Goal: Use online tool/utility: Utilize a website feature to perform a specific function

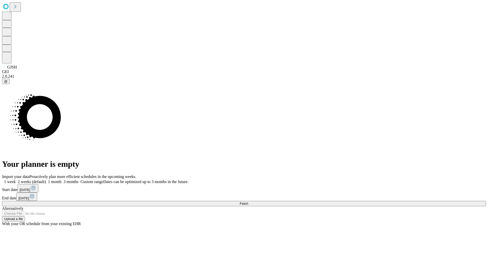
click at [248, 201] on span "Fetch" at bounding box center [244, 203] width 8 height 4
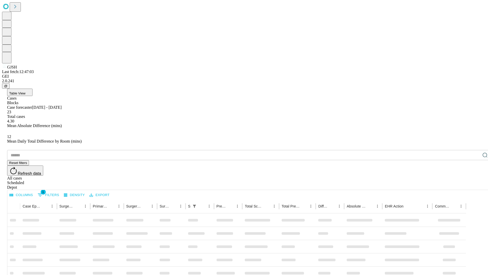
click at [25, 91] on span "Table View" at bounding box center [17, 93] width 16 height 4
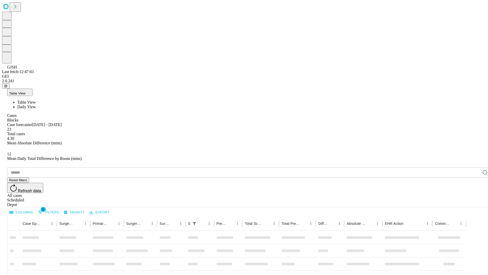
click at [36, 105] on span "Daily View" at bounding box center [26, 107] width 19 height 4
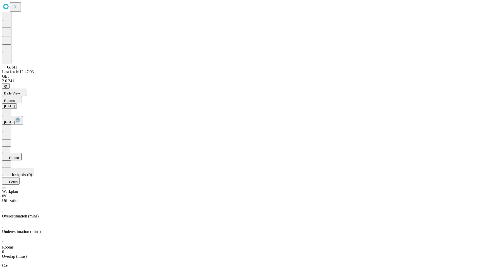
click at [22, 153] on button "Predict" at bounding box center [12, 156] width 20 height 7
